Goal: Task Accomplishment & Management: Use online tool/utility

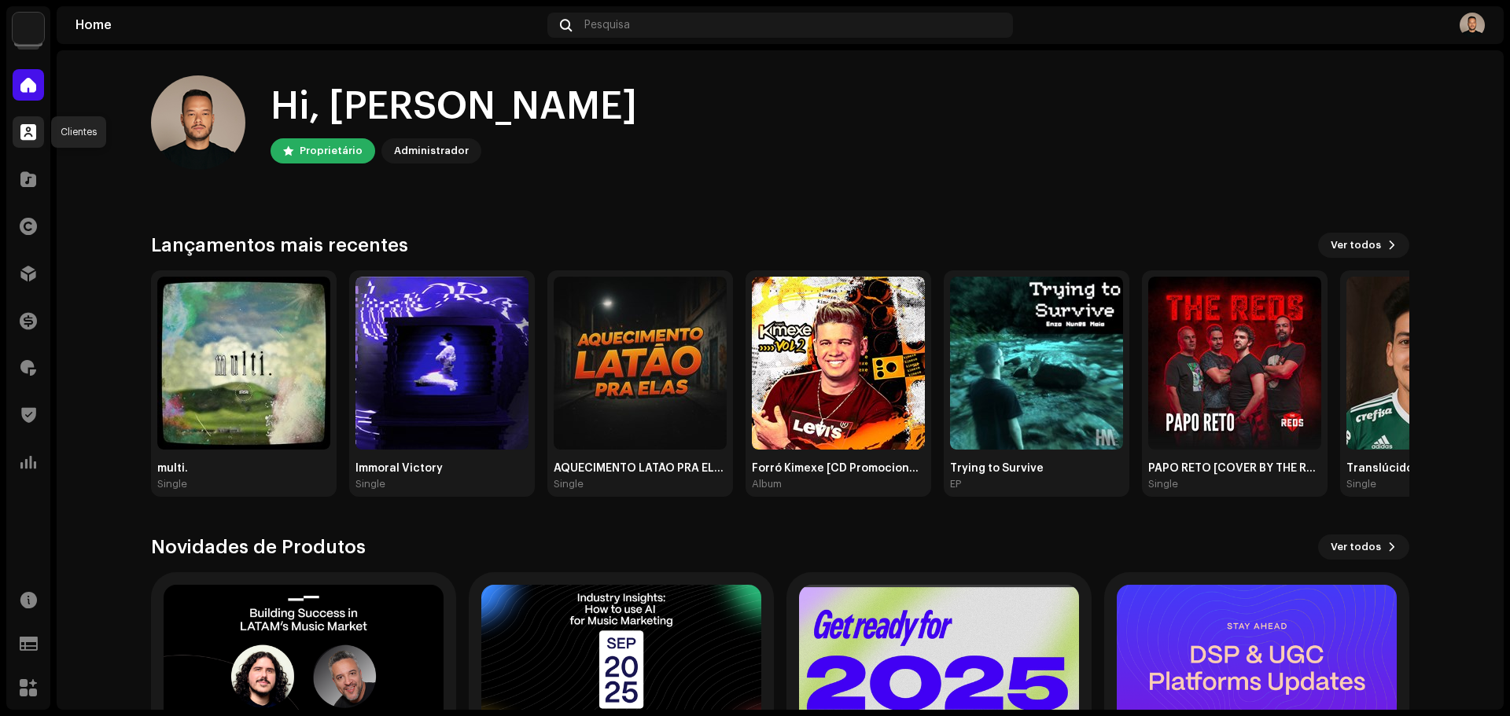
click at [29, 138] on span at bounding box center [28, 132] width 16 height 13
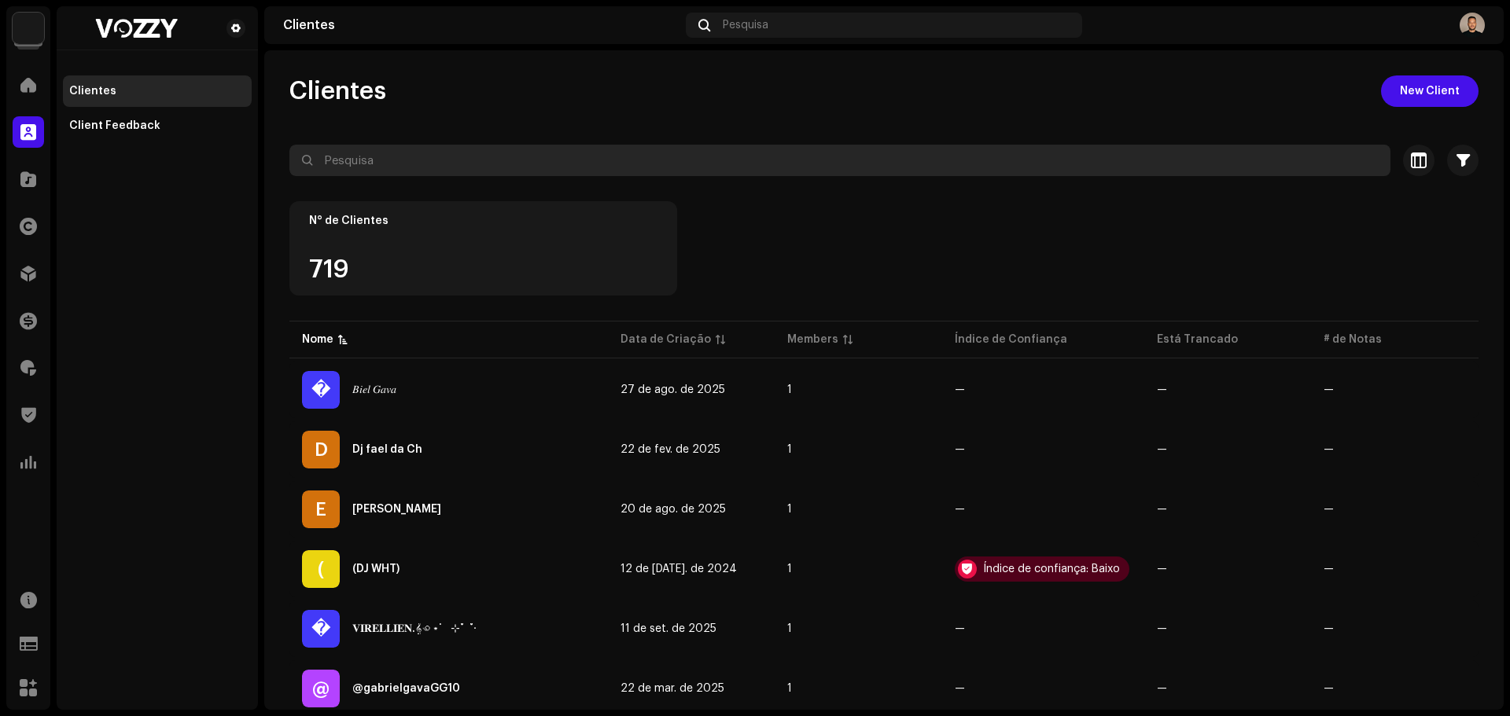
click at [505, 154] on input "text" at bounding box center [839, 160] width 1101 height 31
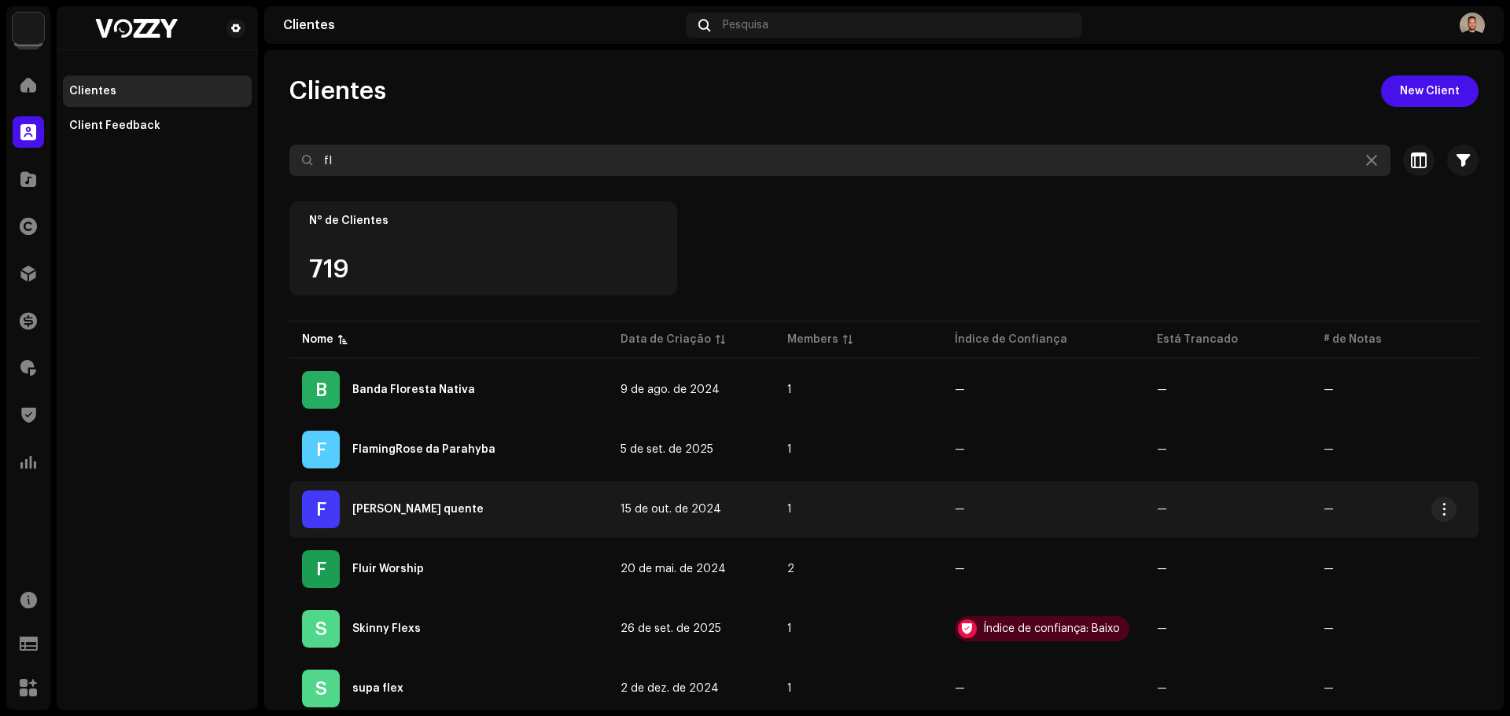
type input "fl"
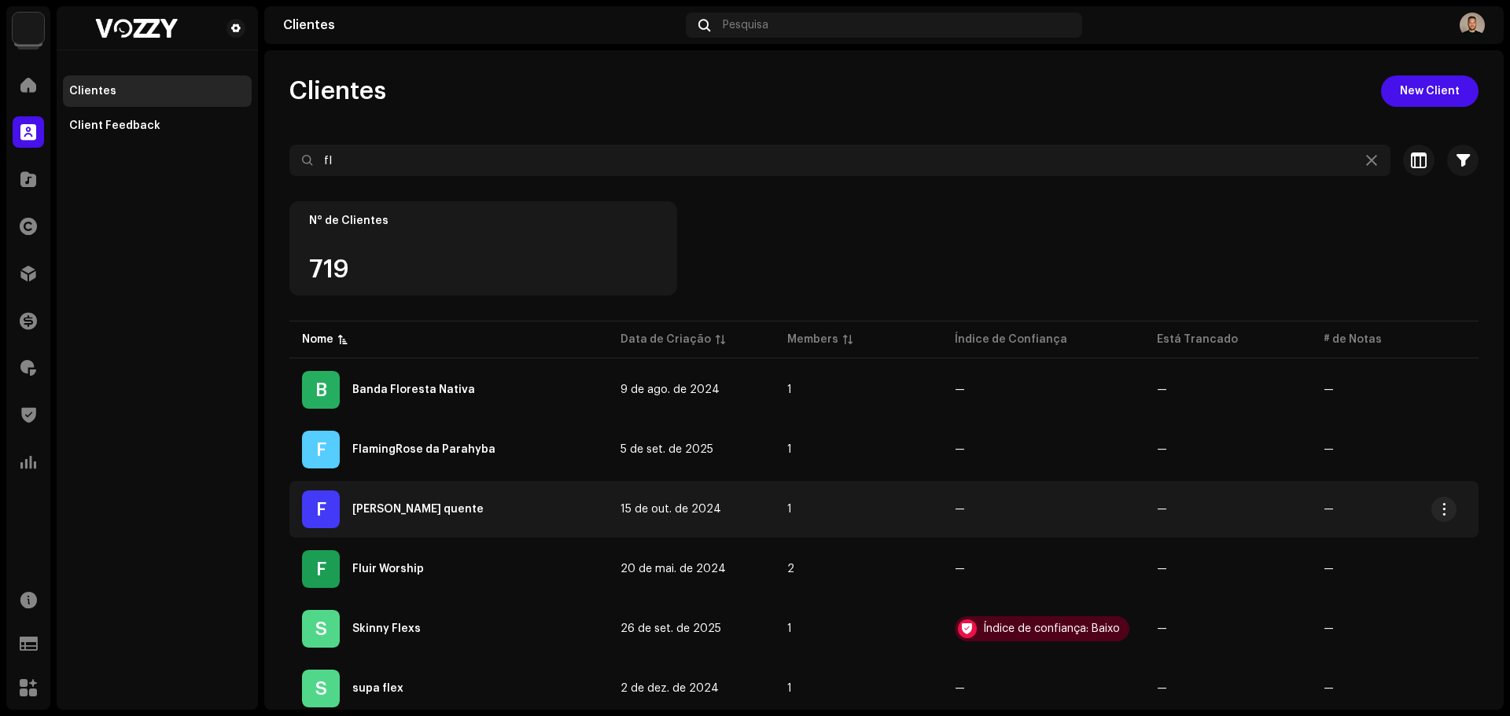
click at [421, 508] on div "[PERSON_NAME] quente" at bounding box center [417, 509] width 131 height 11
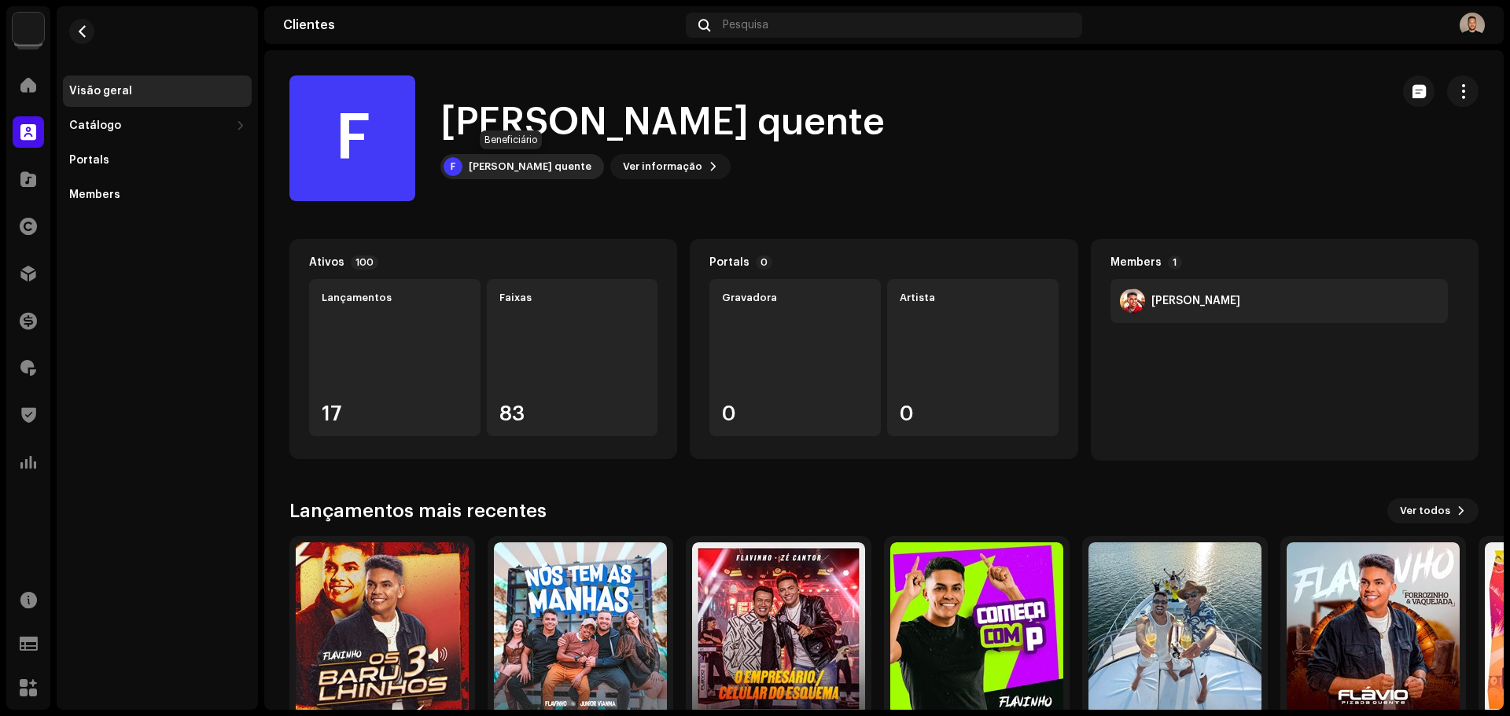
click at [500, 167] on div "[PERSON_NAME] quente" at bounding box center [530, 166] width 123 height 13
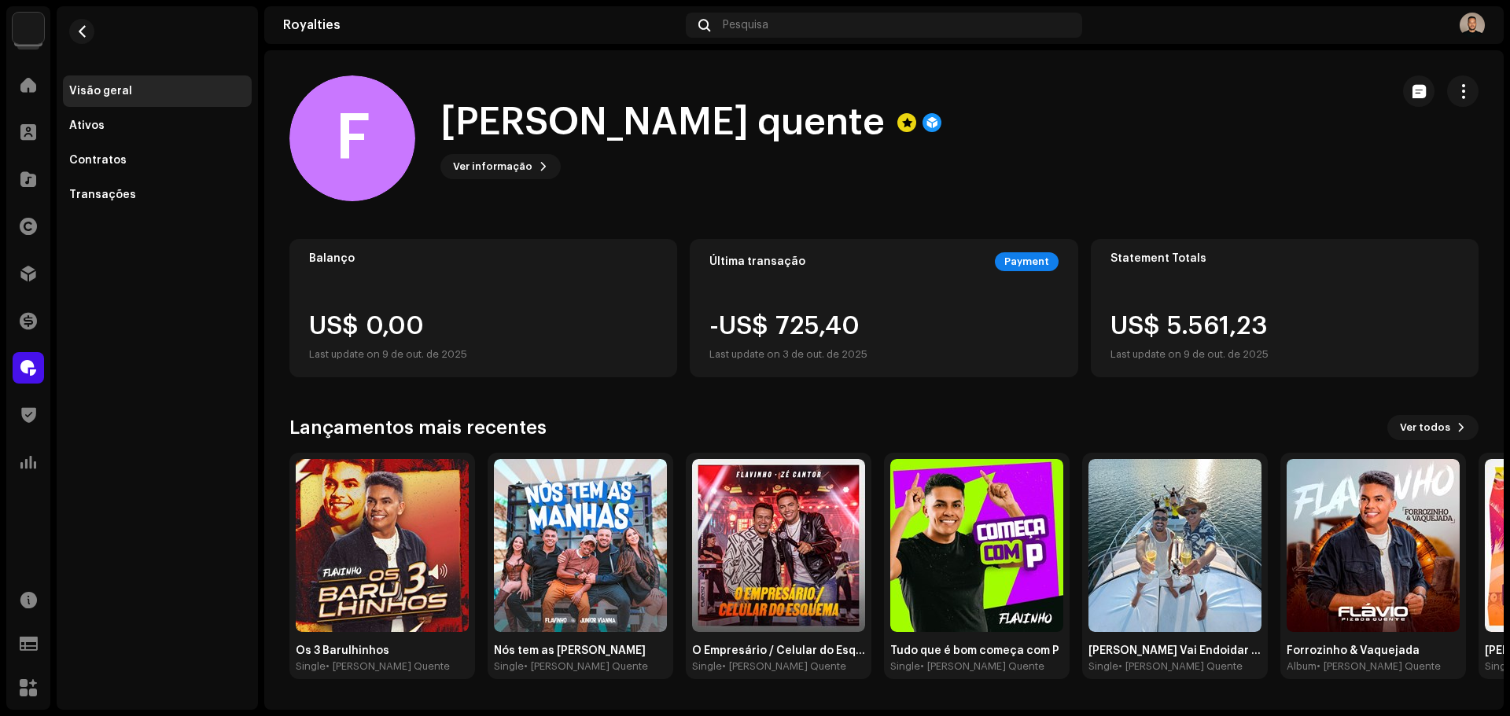
click at [1467, 107] on div at bounding box center [1440, 138] width 75 height 126
click at [1456, 94] on span "button" at bounding box center [1463, 91] width 15 height 13
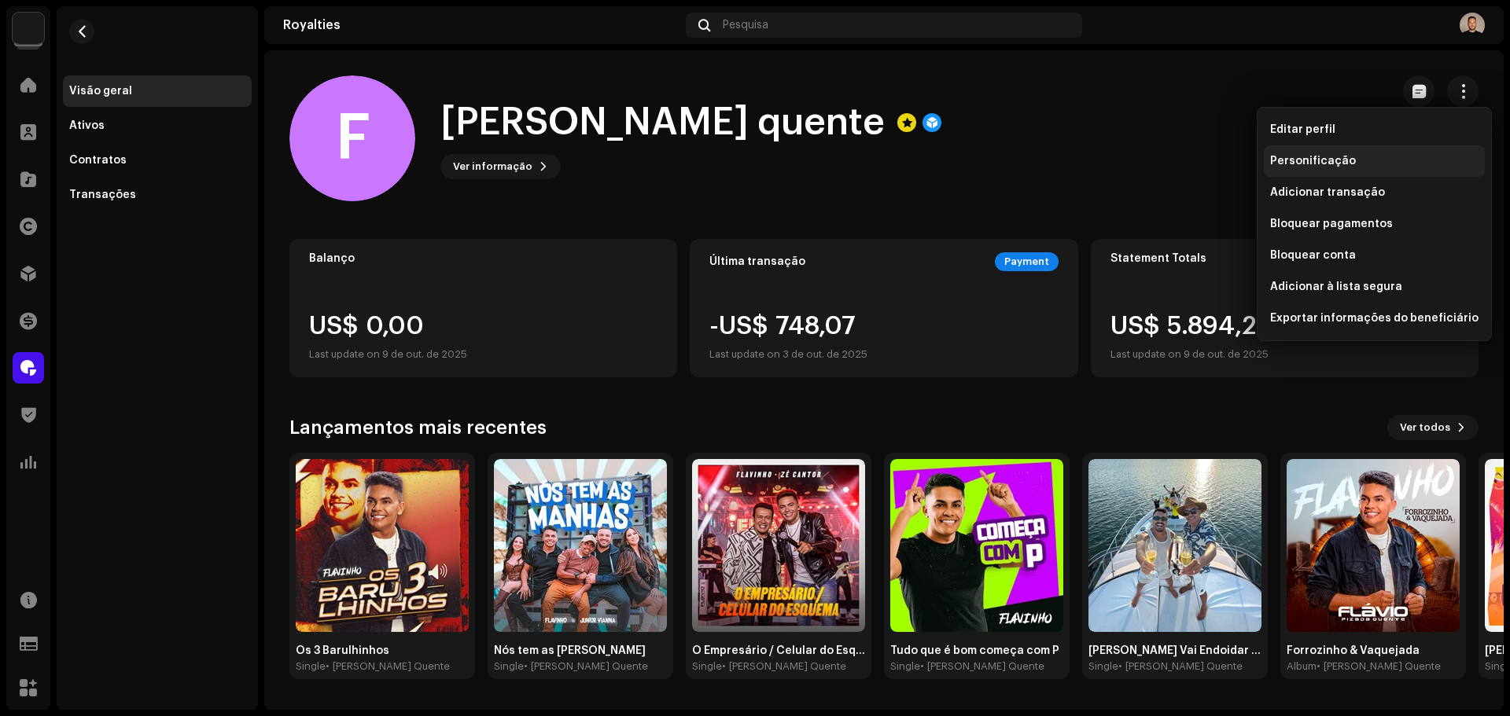
click at [1345, 163] on span "Personificação" at bounding box center [1313, 161] width 86 height 13
